Goal: Task Accomplishment & Management: Complete application form

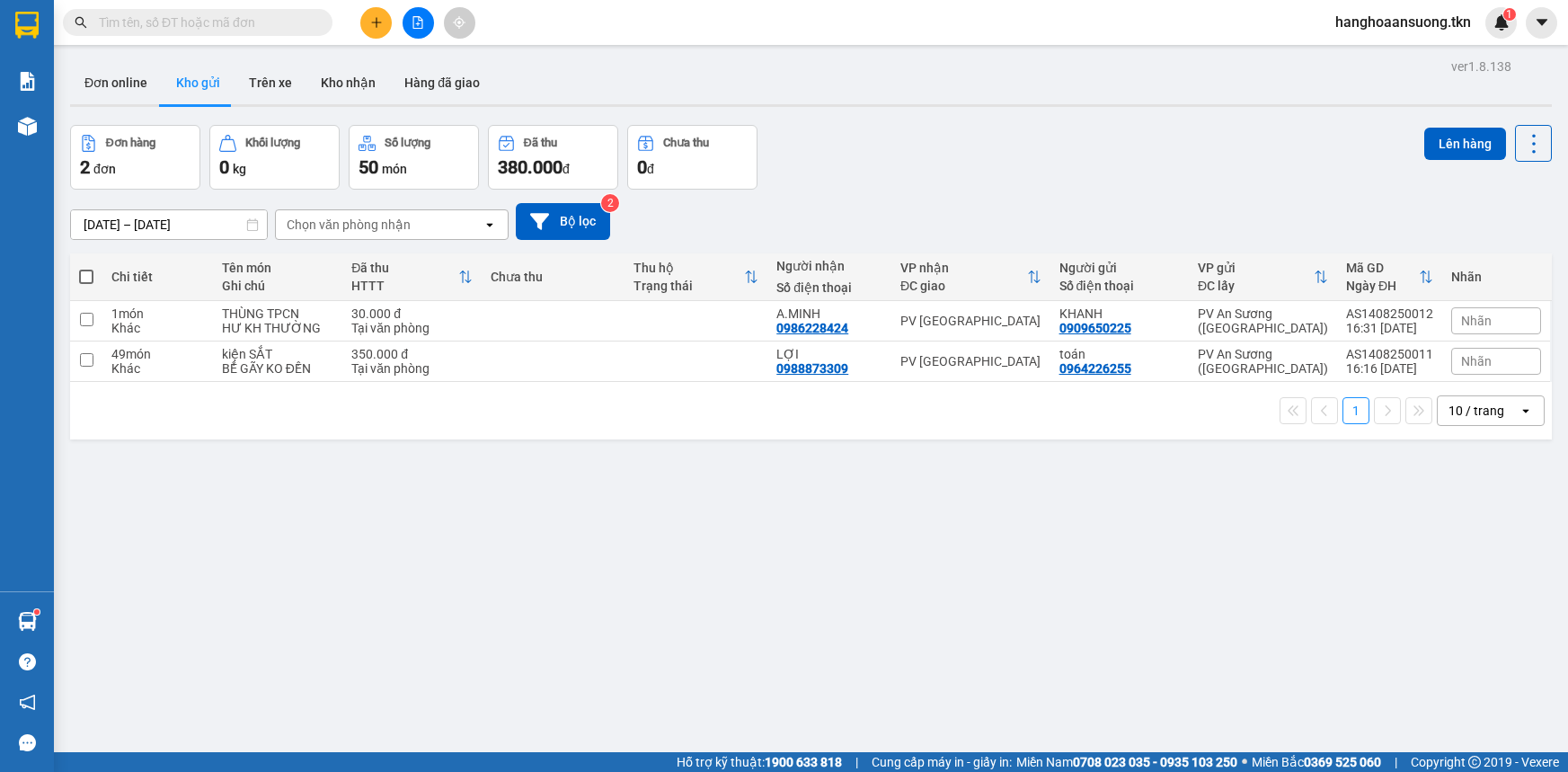
click at [247, 28] on input "text" at bounding box center [205, 22] width 212 height 20
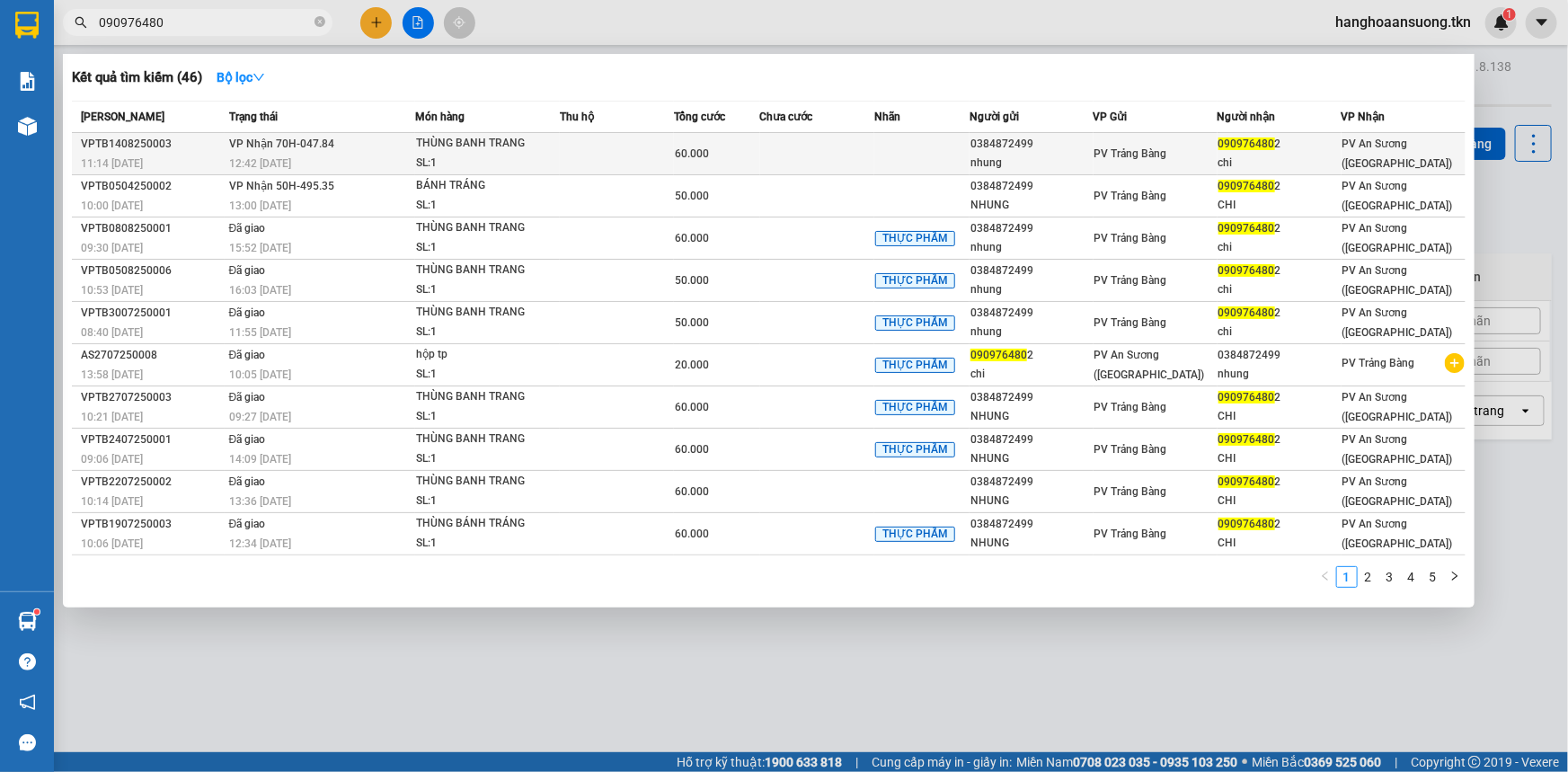
type input "090976480"
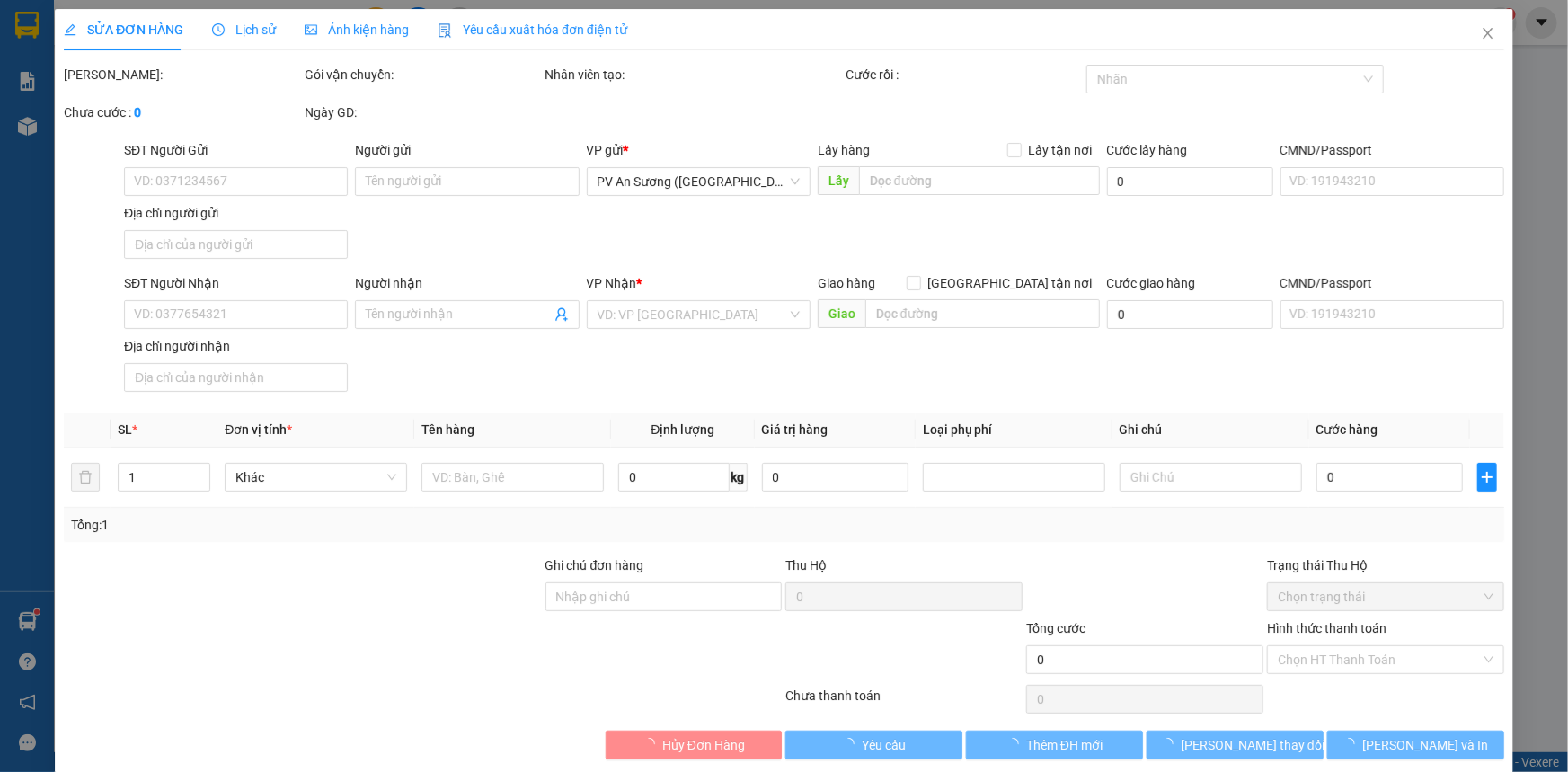
type input "0384872499"
type input "nhung"
type input "0909764802"
type input "chi"
type input "60.000"
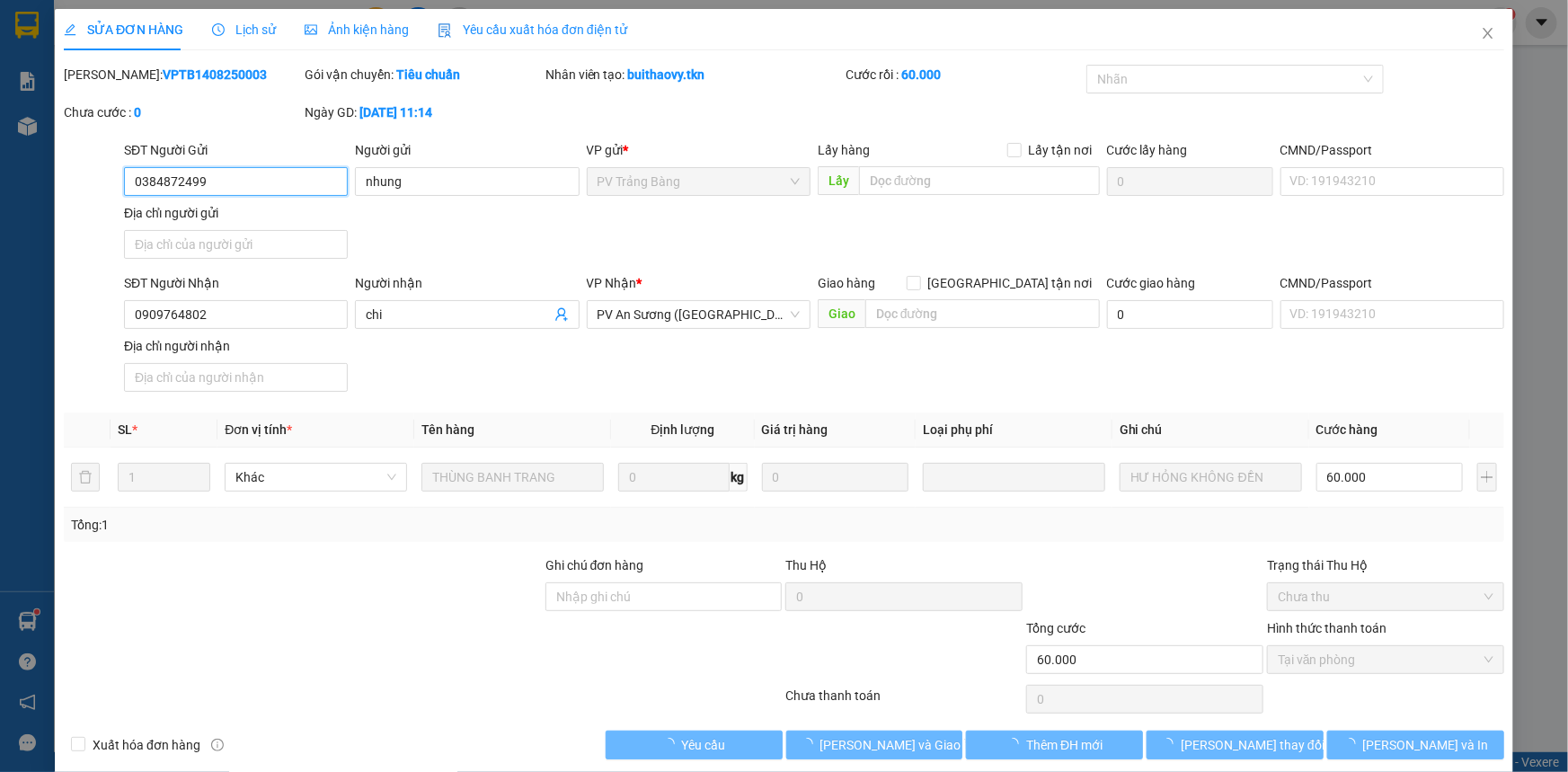
scroll to position [21, 0]
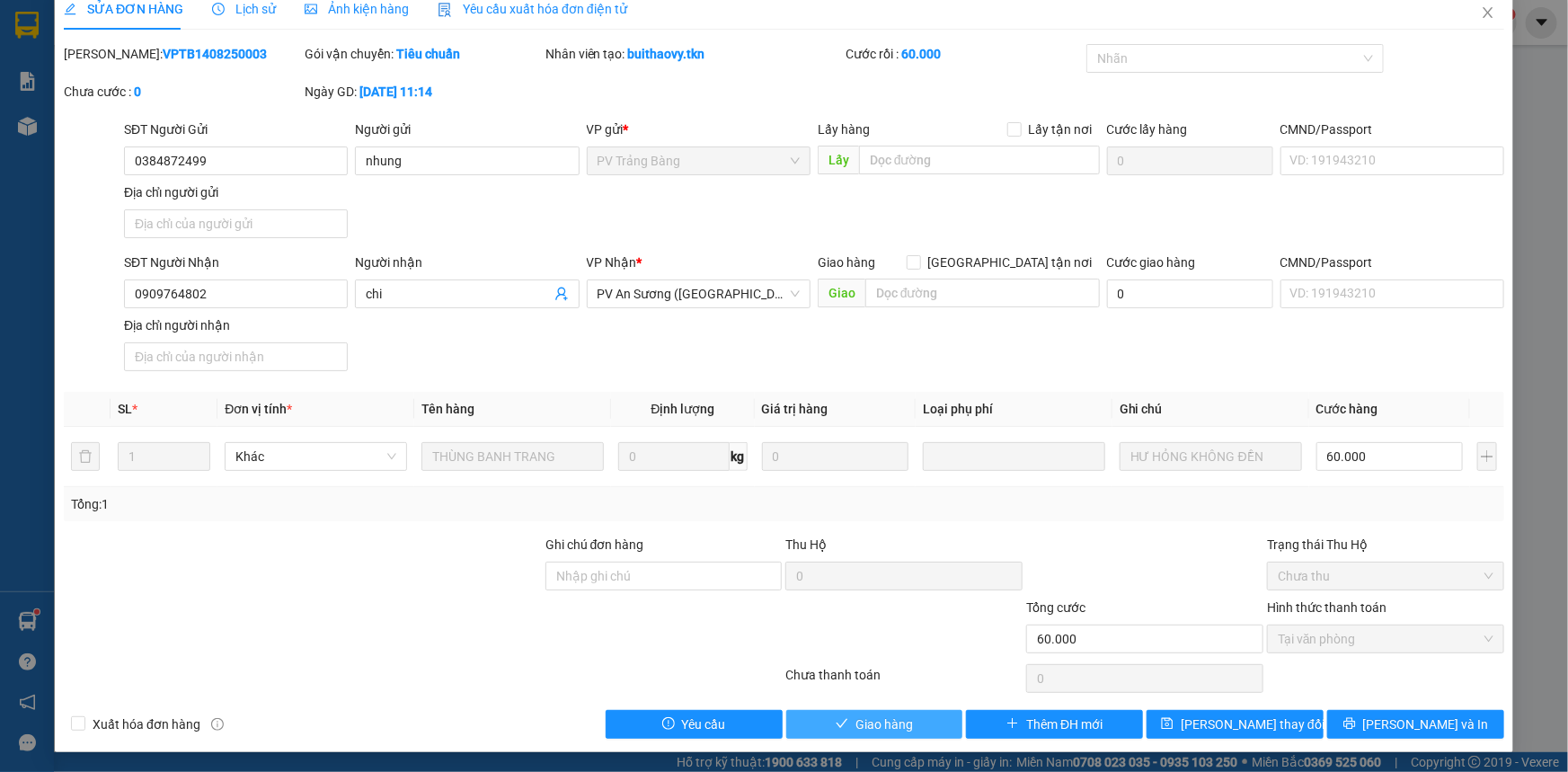
click at [880, 720] on span "Giao hàng" at bounding box center [884, 724] width 58 height 20
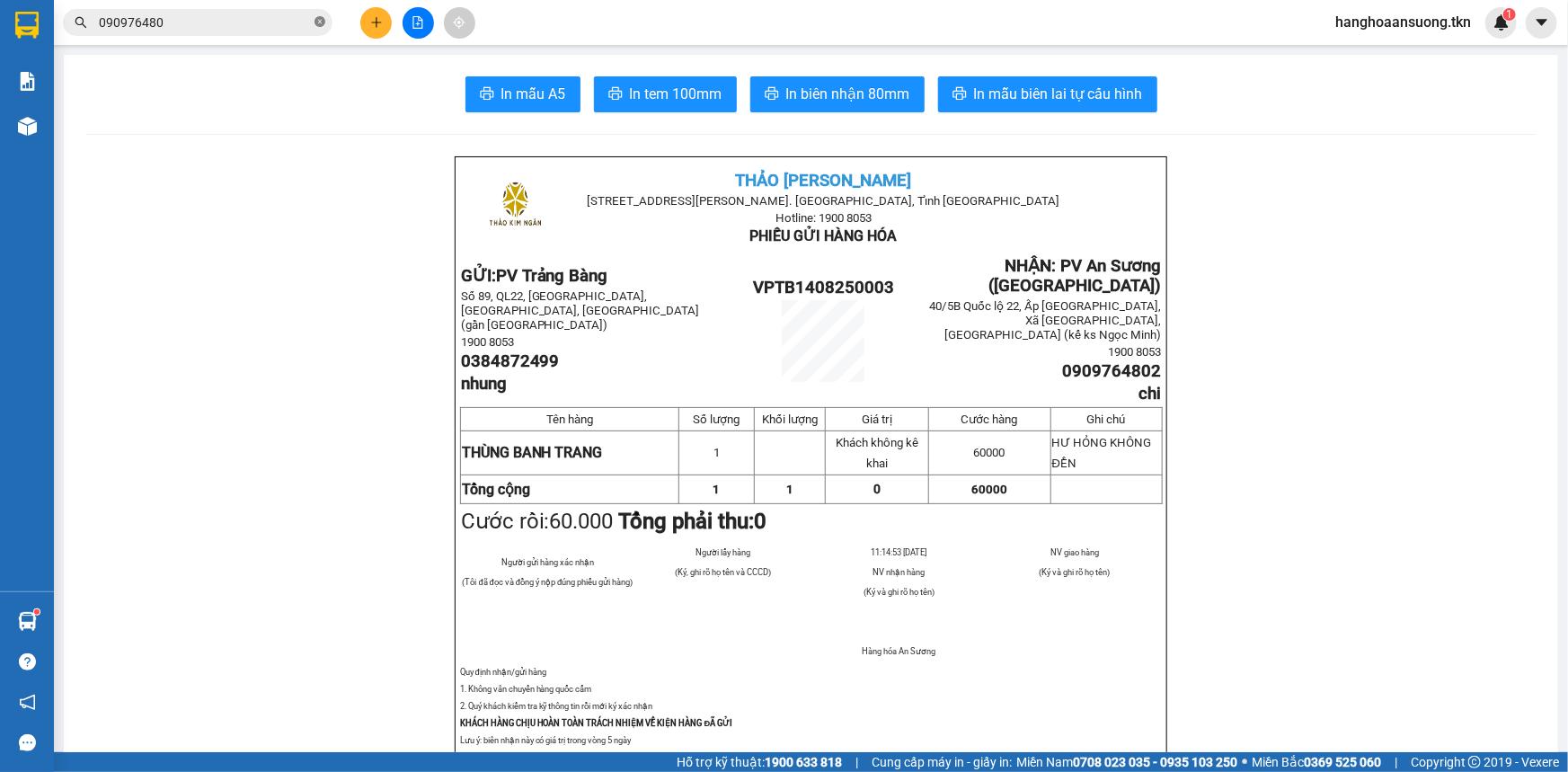
click at [315, 23] on icon "close-circle" at bounding box center [319, 21] width 10 height 10
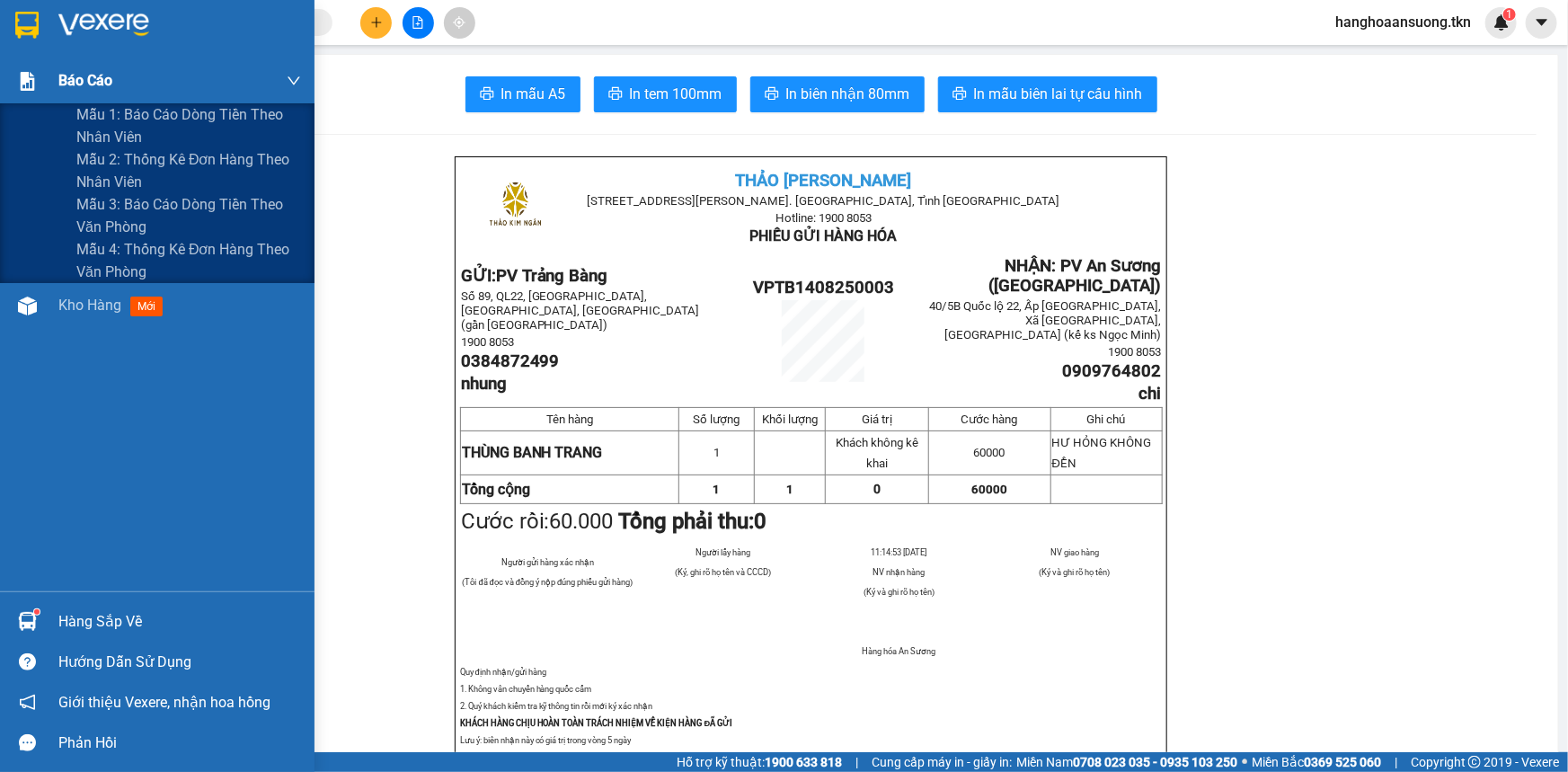
click at [99, 89] on span "Báo cáo" at bounding box center [85, 80] width 54 height 23
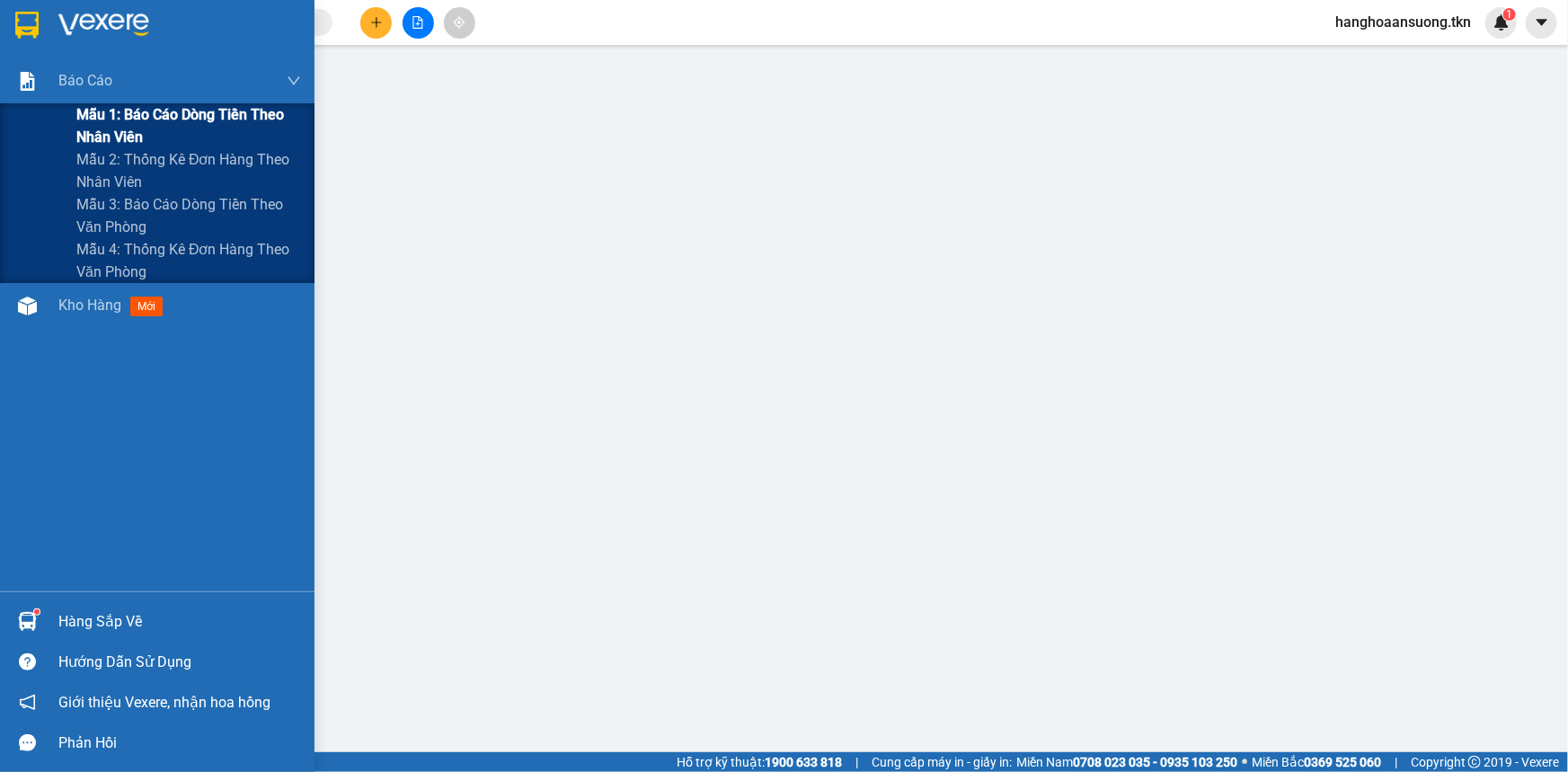
click at [138, 124] on span "Mẫu 1: Báo cáo dòng tiền theo nhân viên" at bounding box center [189, 126] width 225 height 45
